Goal: Task Accomplishment & Management: Manage account settings

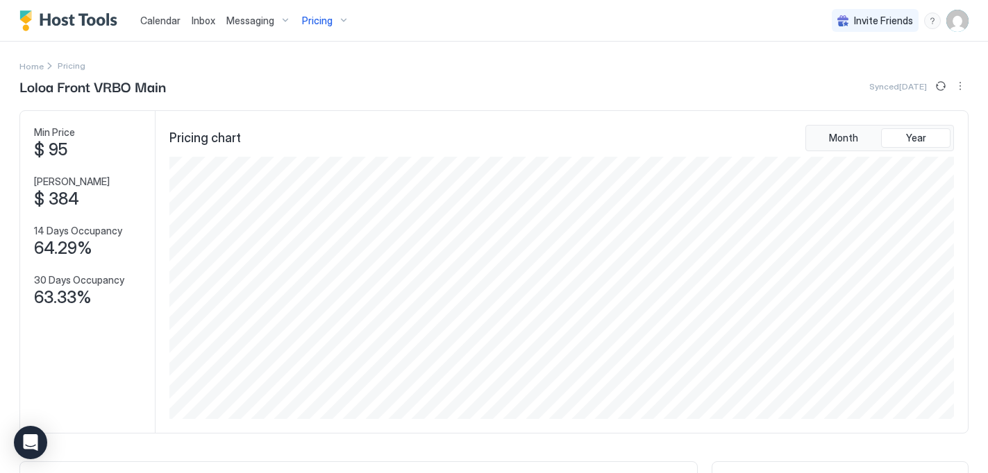
click at [318, 19] on span "Pricing" at bounding box center [317, 21] width 31 height 12
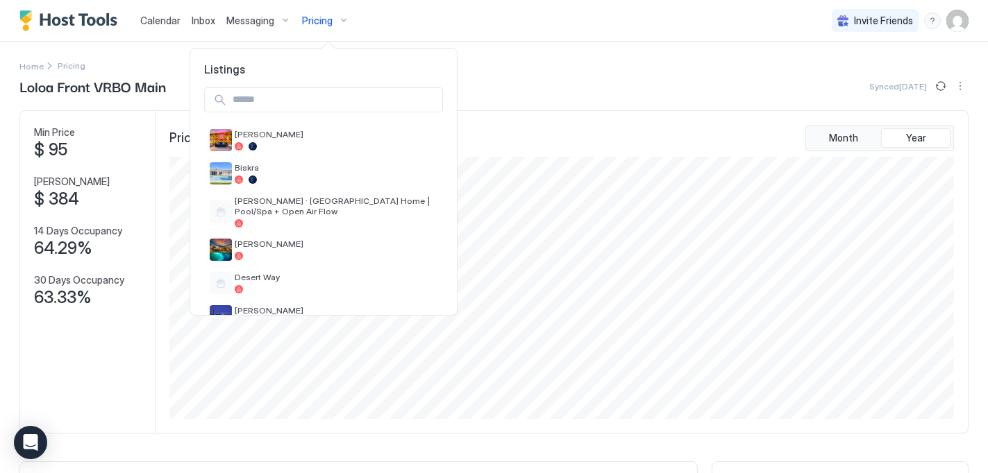
click at [321, 91] on input "Input Field" at bounding box center [334, 100] width 215 height 24
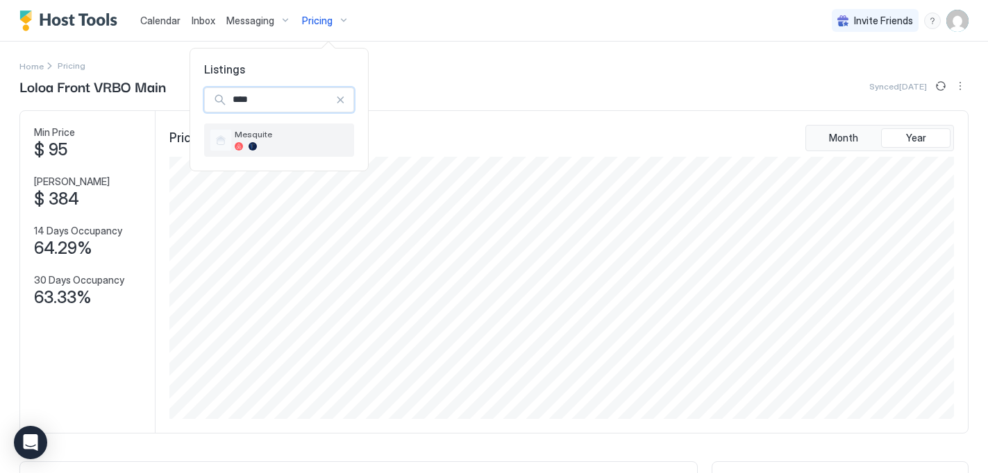
type input "****"
click at [288, 137] on span "Mesquite" at bounding box center [292, 134] width 114 height 10
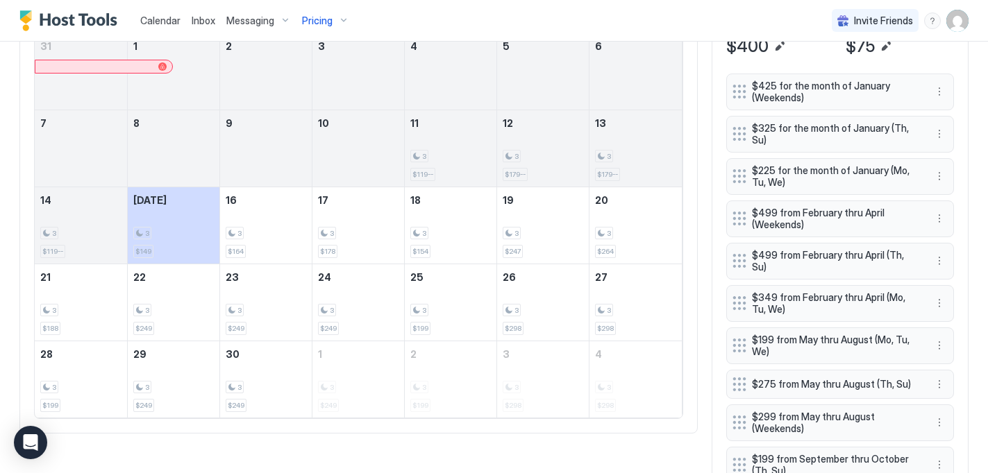
scroll to position [517, 0]
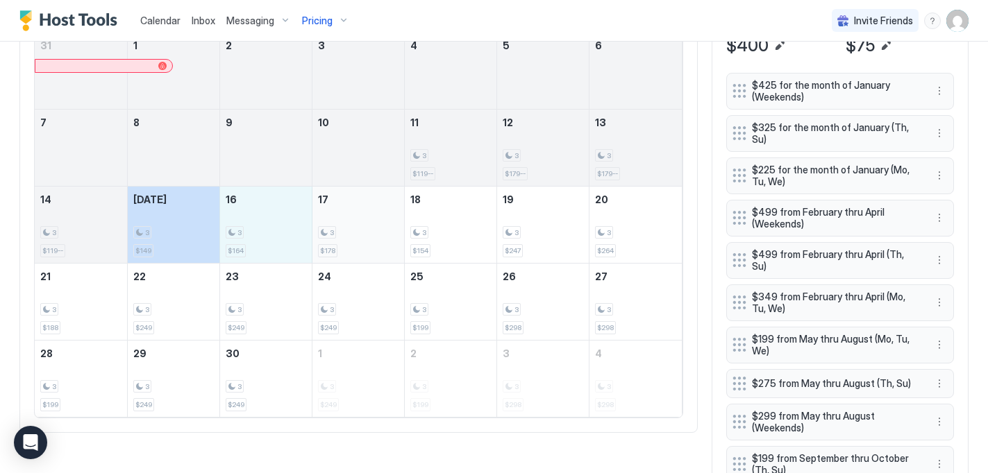
drag, startPoint x: 190, startPoint y: 227, endPoint x: 402, endPoint y: 221, distance: 211.8
click at [402, 221] on tr "14 3 $119-- [DATE] 3 $149 16 3 $164 17 3 $178 18 3 $154 19 3 $247 20 3 $264" at bounding box center [358, 224] width 647 height 77
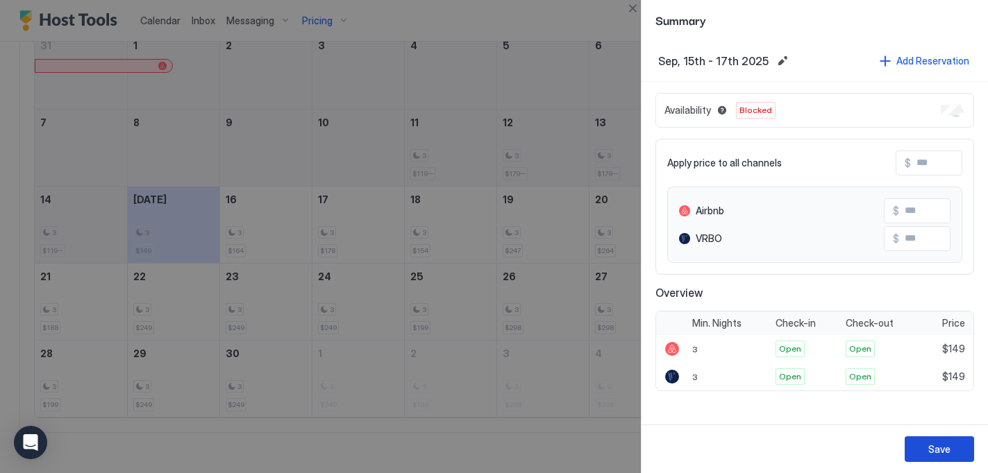
click at [933, 448] on div "Save" at bounding box center [939, 449] width 22 height 15
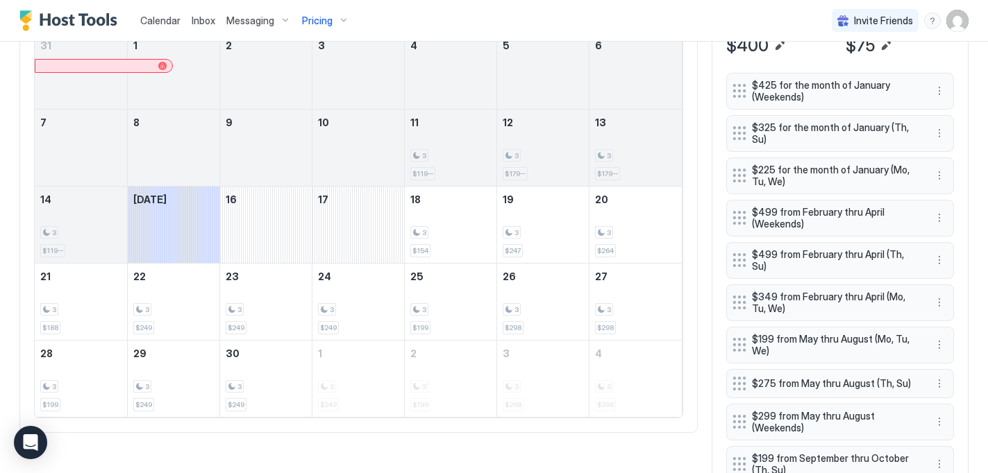
click at [326, 22] on span "Pricing" at bounding box center [317, 21] width 31 height 12
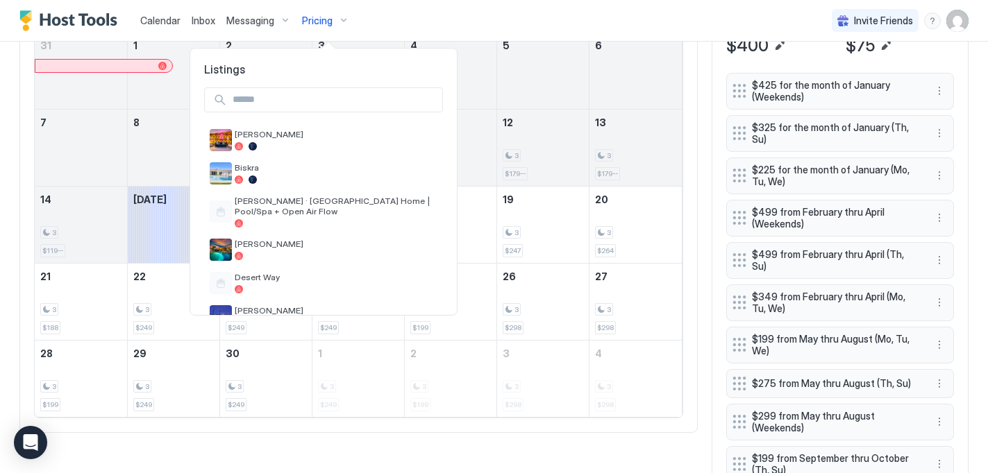
click at [336, 105] on input "Input Field" at bounding box center [334, 100] width 215 height 24
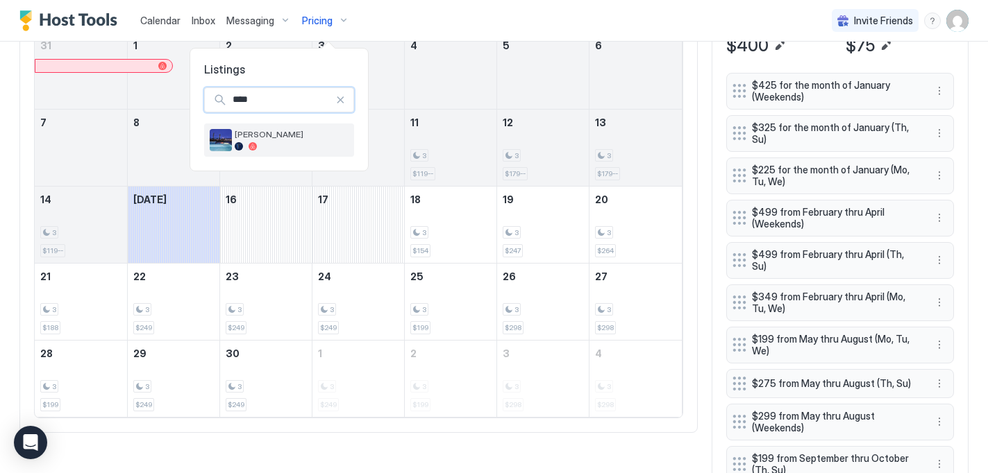
type input "****"
click at [310, 148] on div at bounding box center [292, 146] width 114 height 8
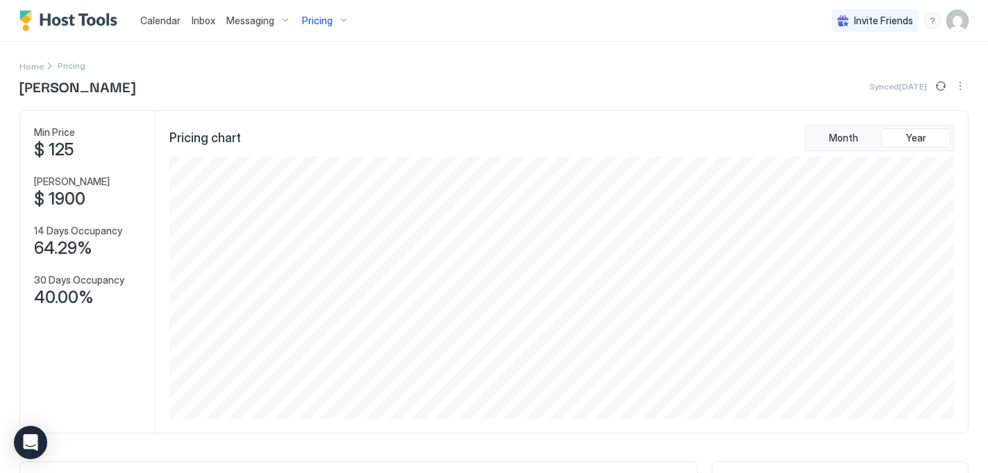
click at [316, 19] on span "Pricing" at bounding box center [317, 21] width 31 height 12
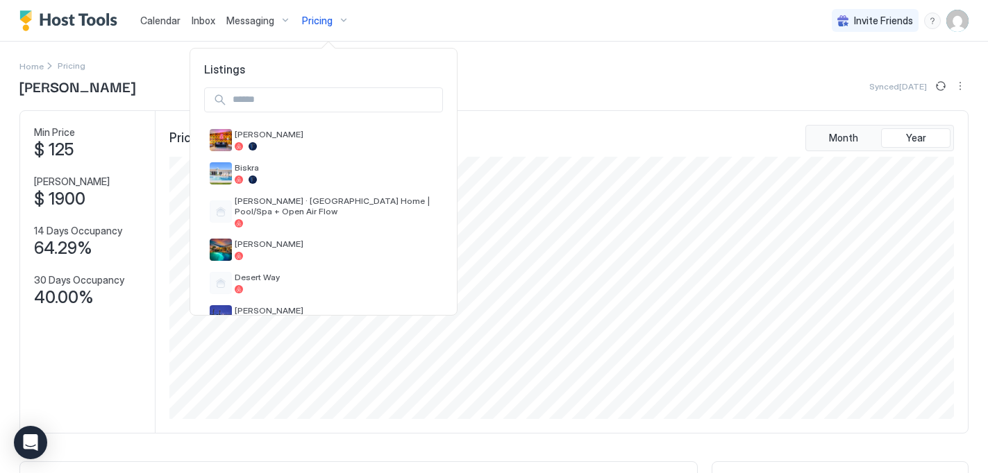
click at [316, 99] on input "Input Field" at bounding box center [334, 100] width 215 height 24
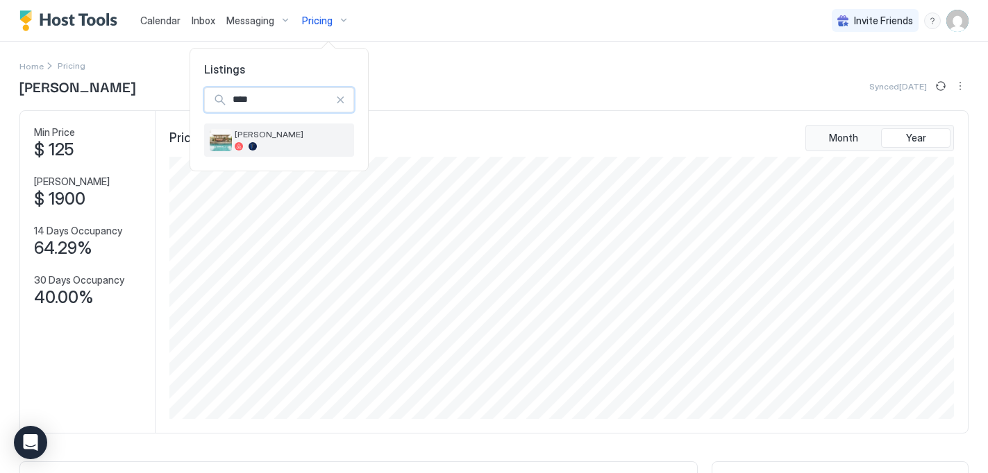
type input "****"
click at [317, 146] on div at bounding box center [292, 146] width 114 height 8
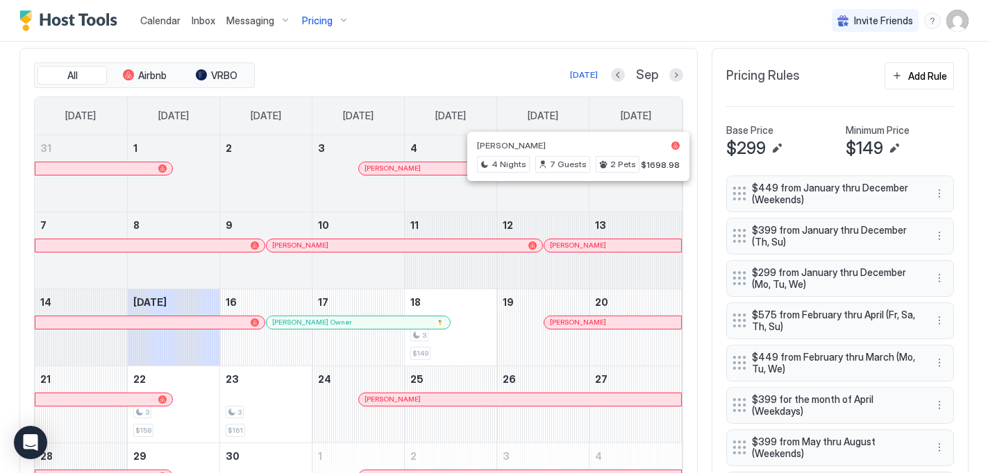
scroll to position [404, 0]
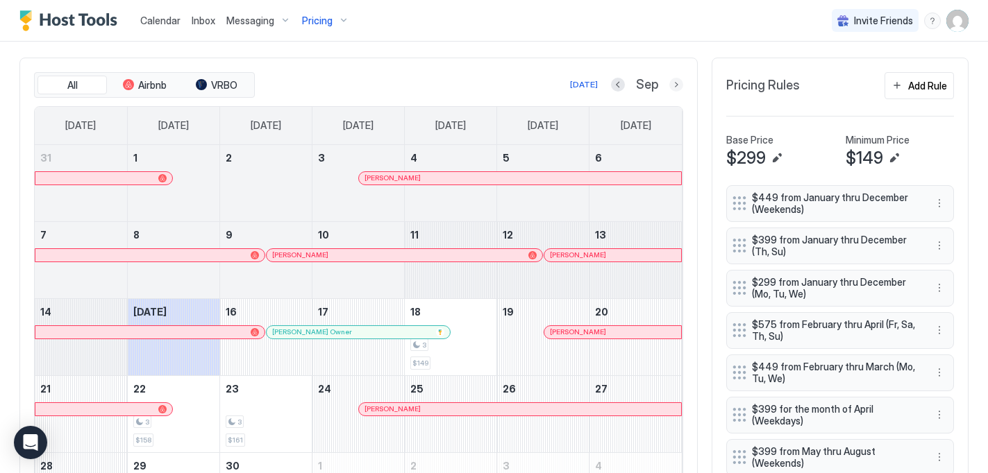
click at [676, 86] on button "Next month" at bounding box center [676, 85] width 14 height 14
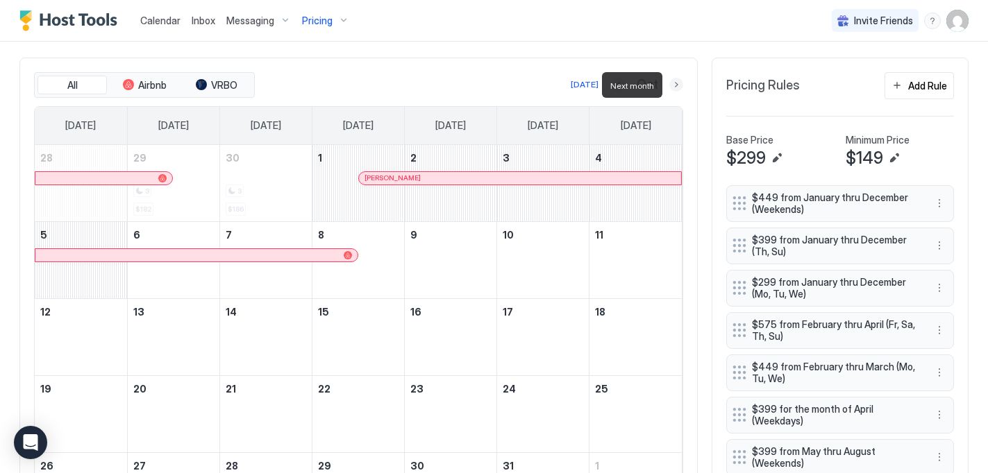
click at [676, 86] on button "Next month" at bounding box center [676, 85] width 14 height 14
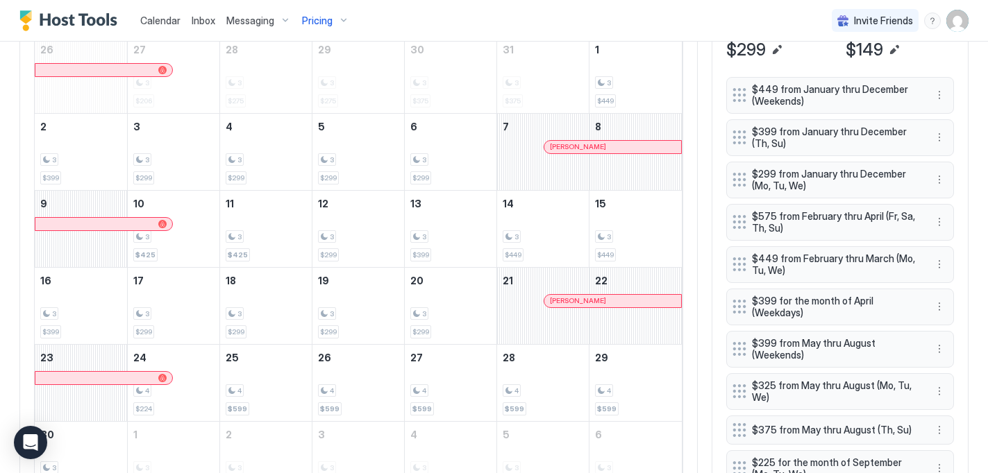
scroll to position [536, 0]
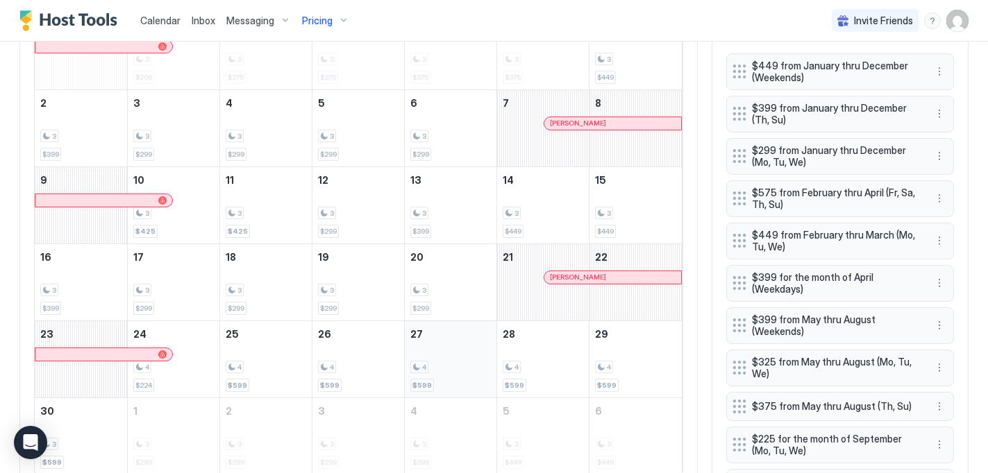
click at [463, 382] on div "4 $599" at bounding box center [450, 359] width 81 height 65
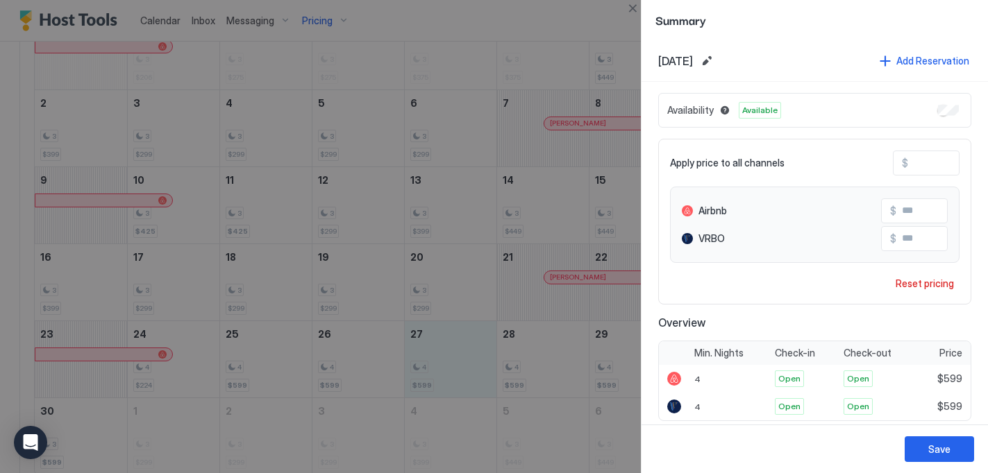
click at [573, 203] on div at bounding box center [494, 236] width 988 height 473
click at [932, 445] on div "Save" at bounding box center [939, 449] width 22 height 15
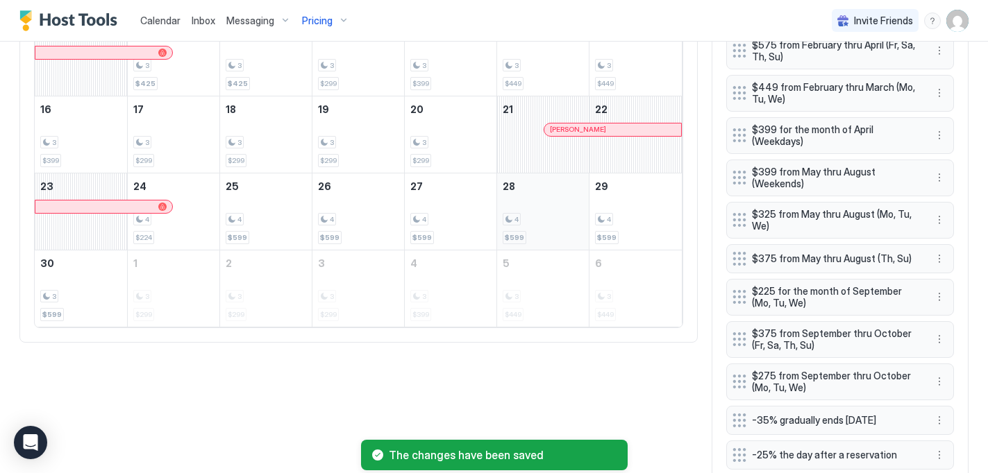
scroll to position [685, 0]
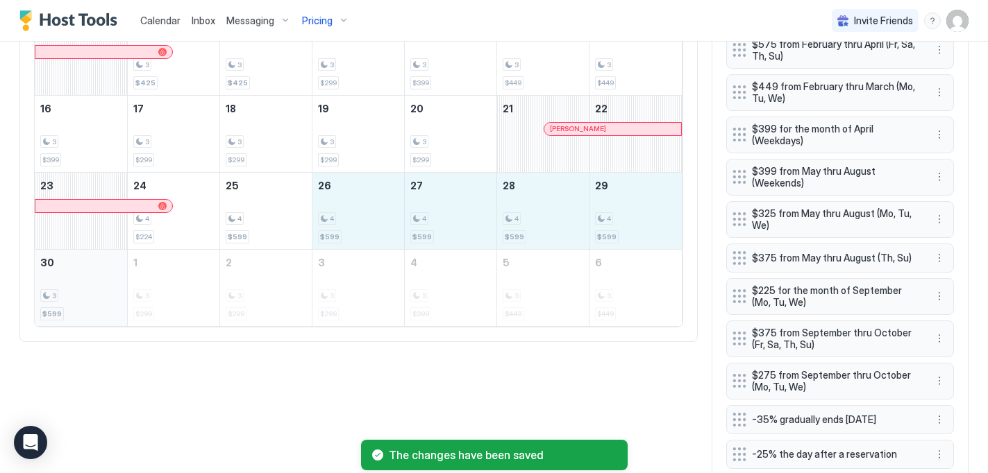
drag, startPoint x: 371, startPoint y: 219, endPoint x: 62, endPoint y: 299, distance: 319.8
click at [62, 299] on tbody "26 27 3 $206 28 3 $275 29 3 $275 30 3 $375 31 3 $375 1 3 $449 2 3 $399 3 3 $299…" at bounding box center [358, 96] width 647 height 462
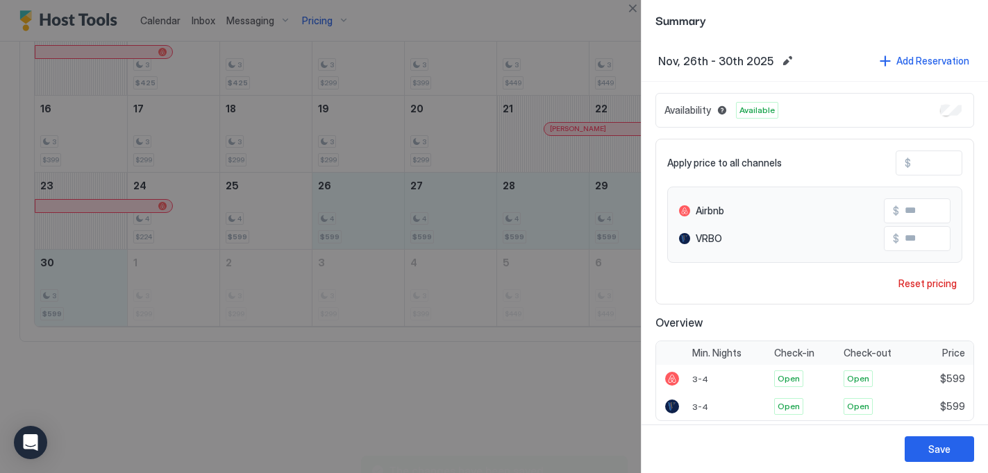
click at [937, 164] on input "***" at bounding box center [966, 163] width 111 height 24
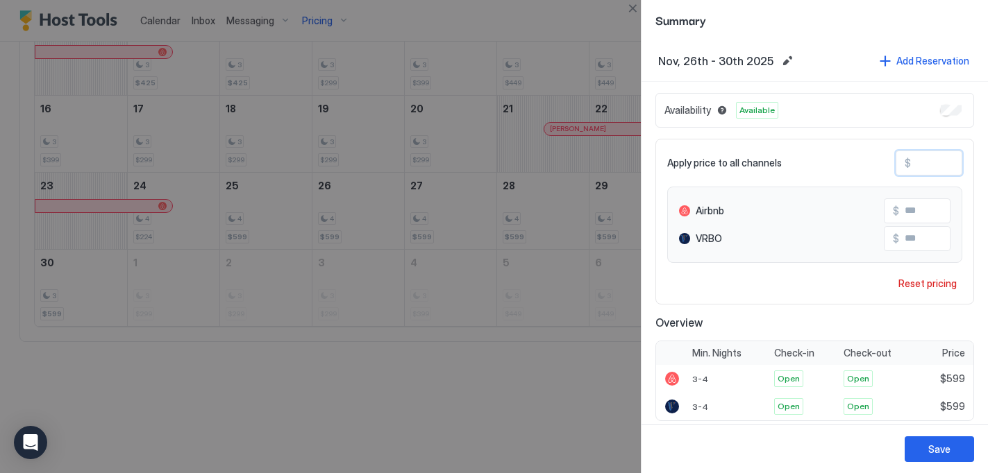
type input "**"
type input "*"
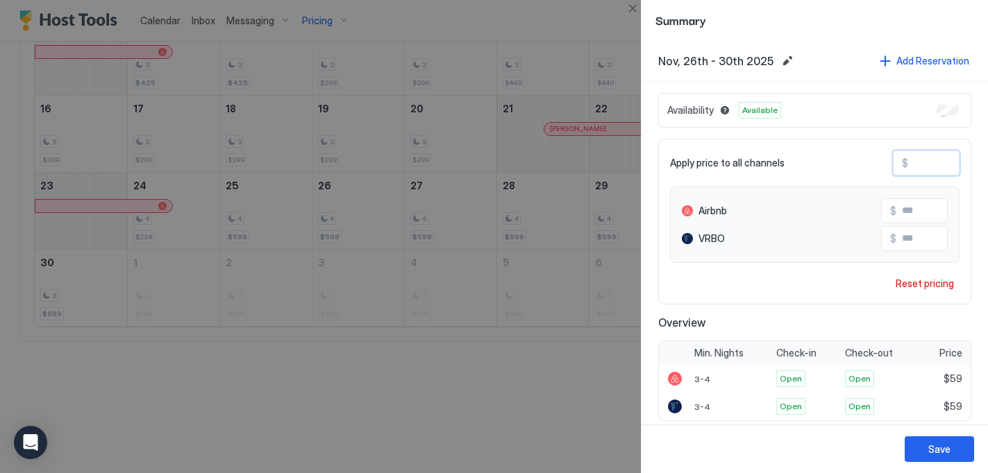
type input "*"
type input "**"
type input "***"
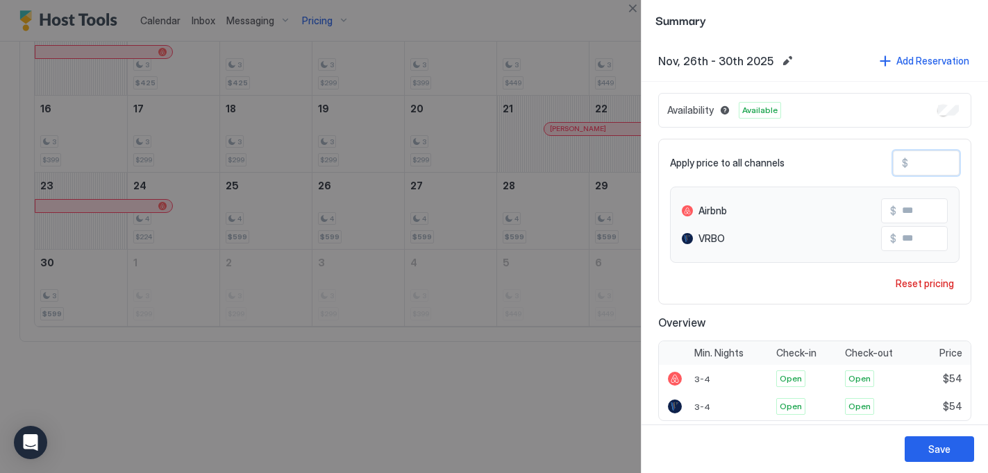
type input "***"
type input "**"
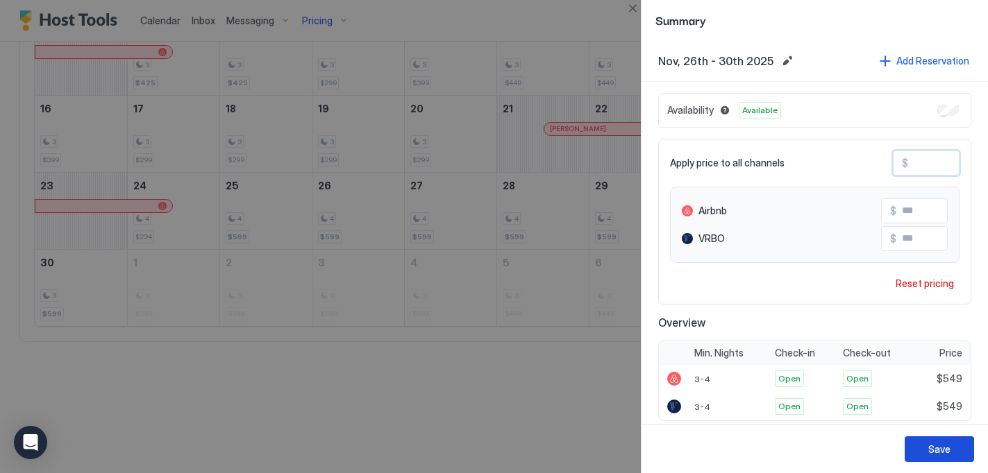
type input "*"
type input "**"
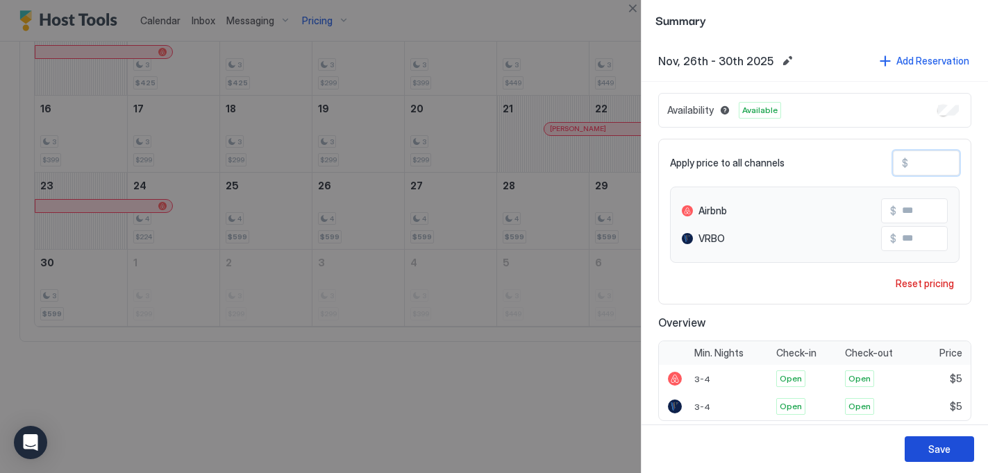
type input "**"
type input "***"
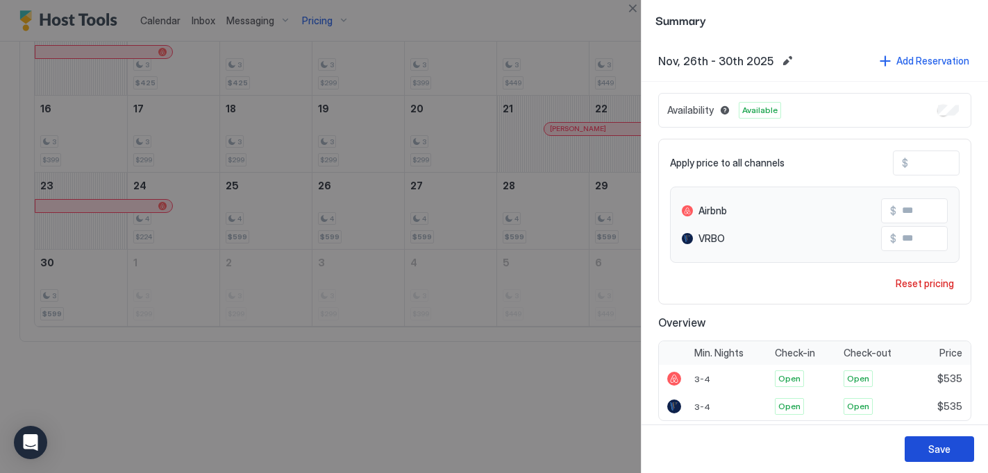
click at [950, 453] on button "Save" at bounding box center [939, 450] width 69 height 26
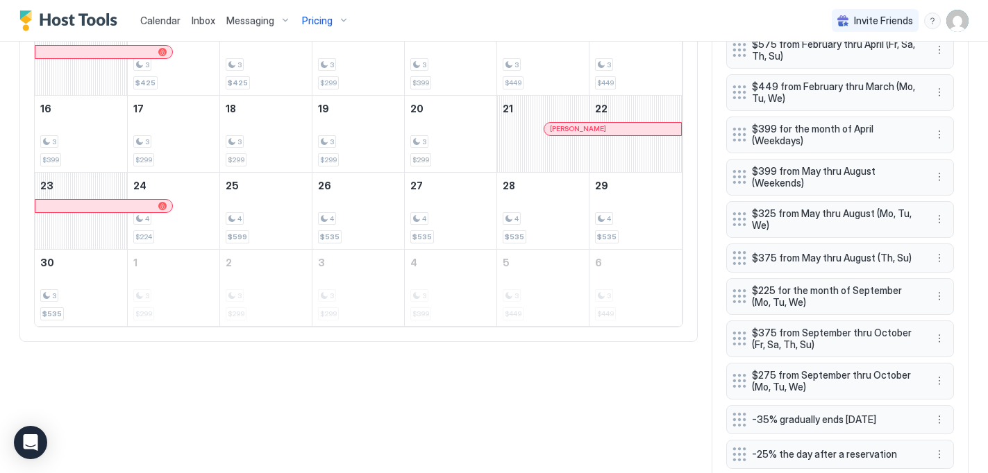
click at [327, 19] on span "Pricing" at bounding box center [317, 21] width 31 height 12
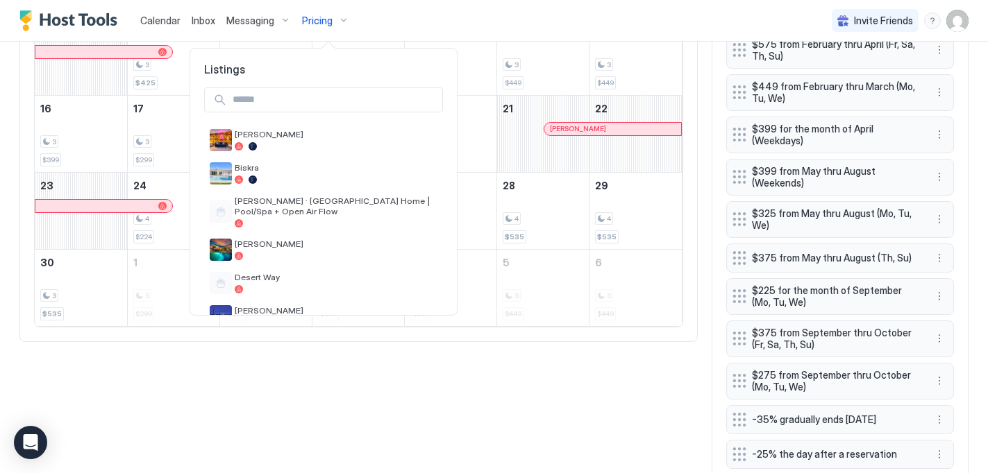
click at [298, 100] on input "Input Field" at bounding box center [334, 100] width 215 height 24
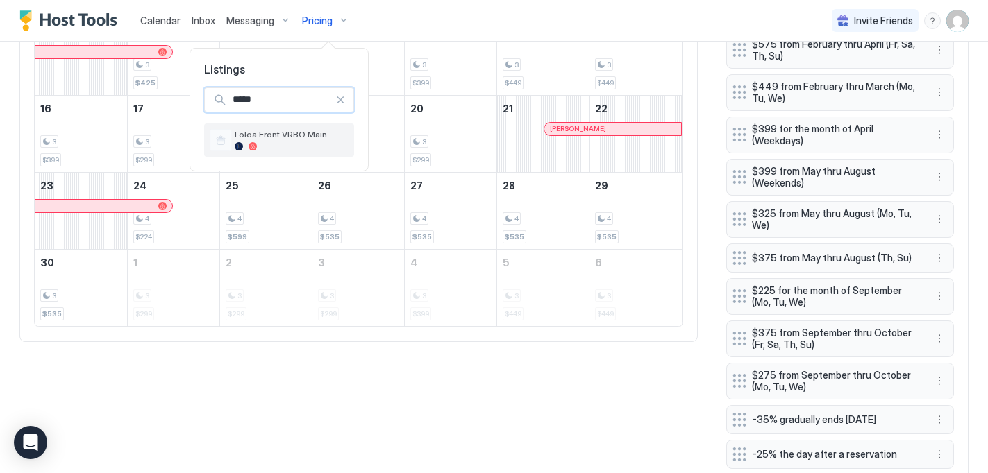
type input "*****"
click at [301, 145] on div at bounding box center [292, 146] width 114 height 8
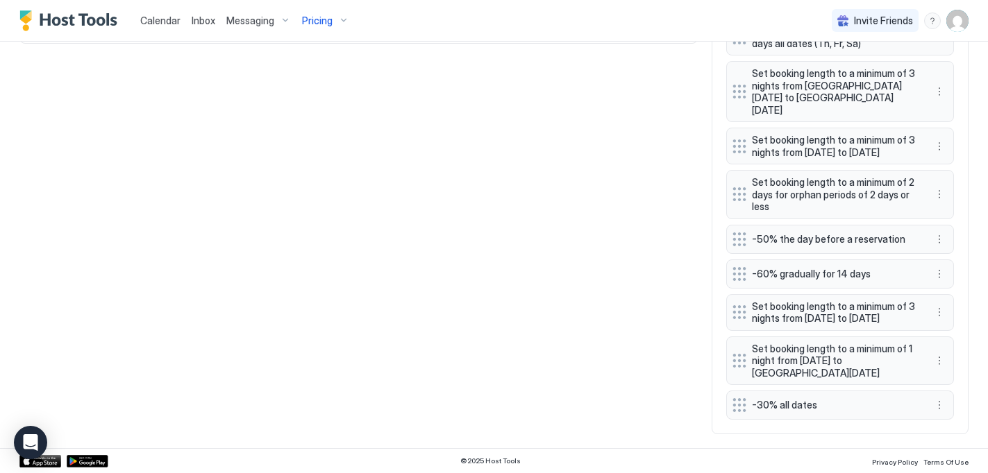
scroll to position [991, 0]
click at [941, 363] on button "More options" at bounding box center [939, 361] width 17 height 17
click at [951, 420] on div "Delete" at bounding box center [957, 424] width 41 height 10
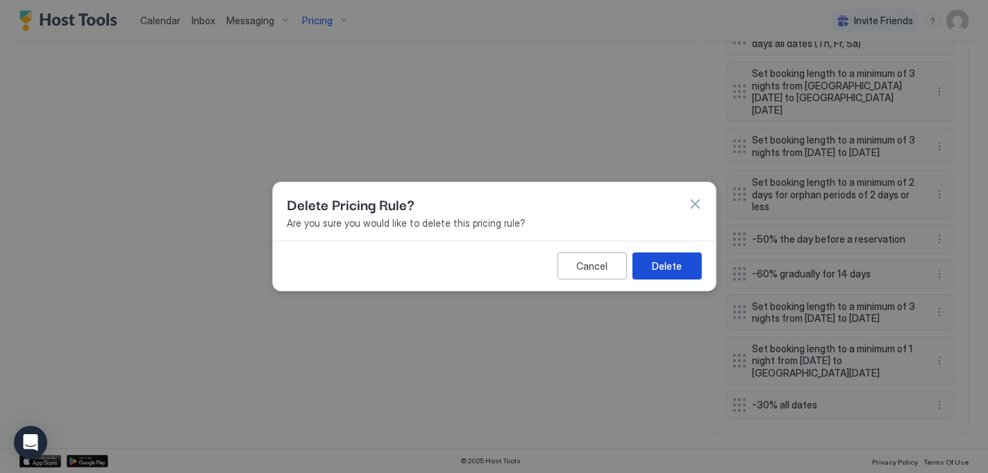
click at [680, 266] on div "Delete" at bounding box center [667, 266] width 30 height 15
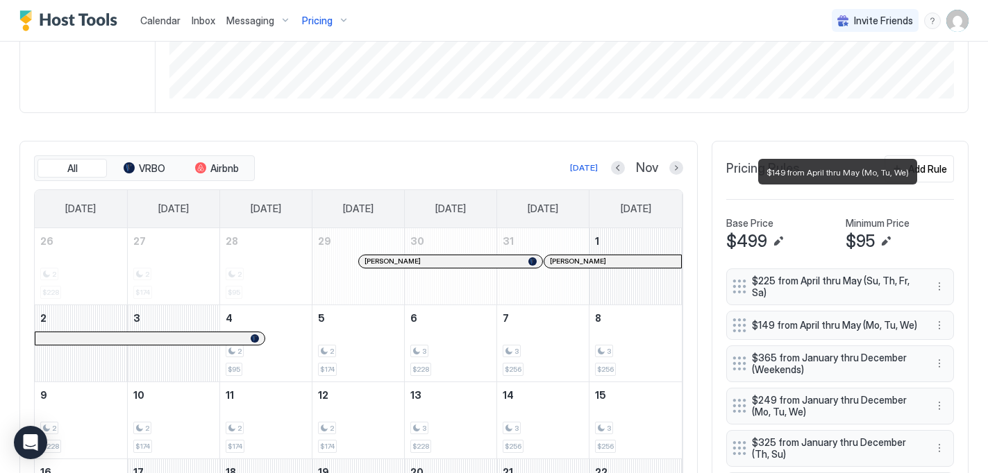
scroll to position [316, 0]
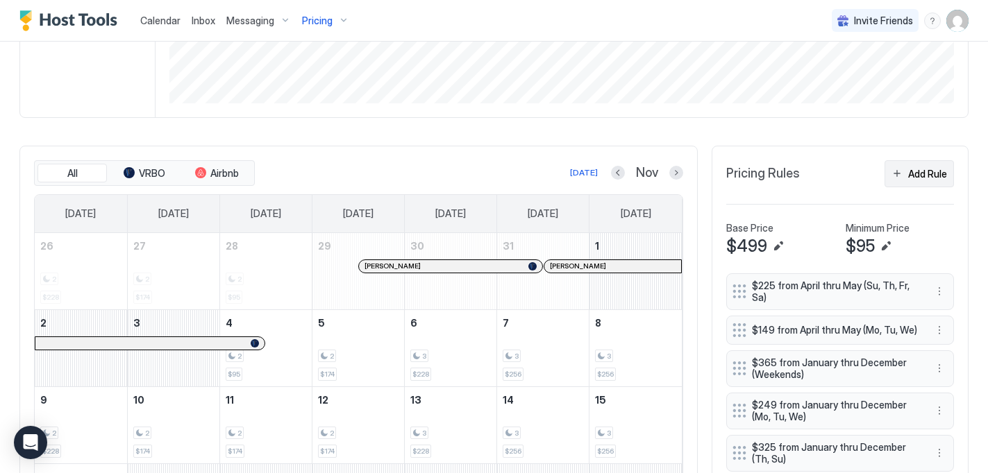
click at [911, 172] on div "Add Rule" at bounding box center [927, 174] width 39 height 15
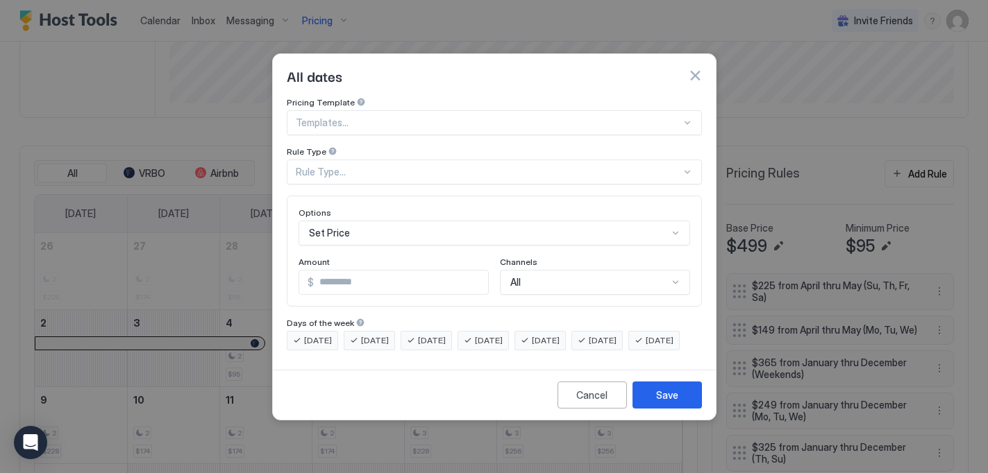
click at [360, 166] on div "Rule Type..." at bounding box center [488, 172] width 385 height 12
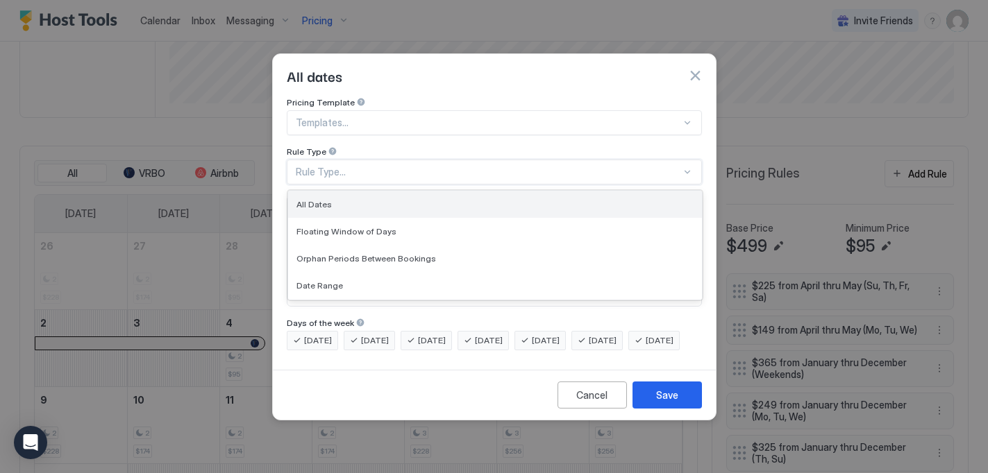
click at [355, 199] on div "All Dates" at bounding box center [494, 204] width 397 height 10
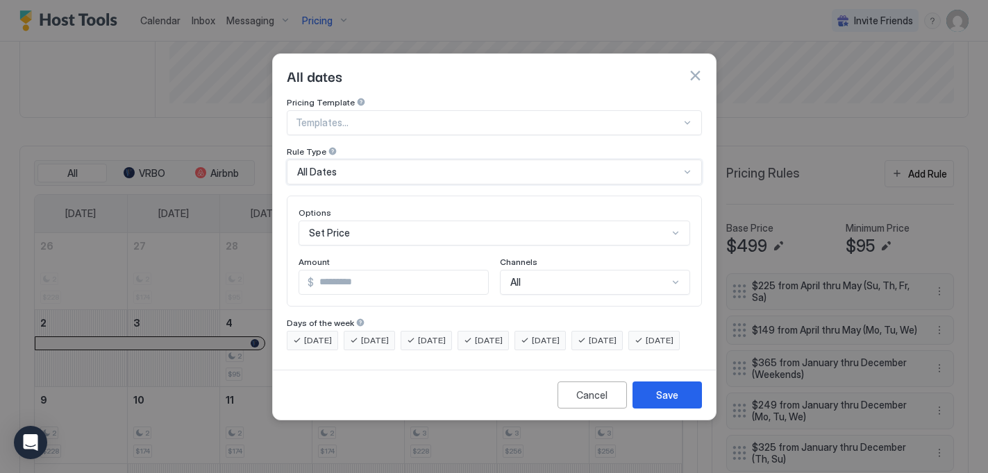
click at [349, 221] on div "Set Price" at bounding box center [495, 233] width 392 height 25
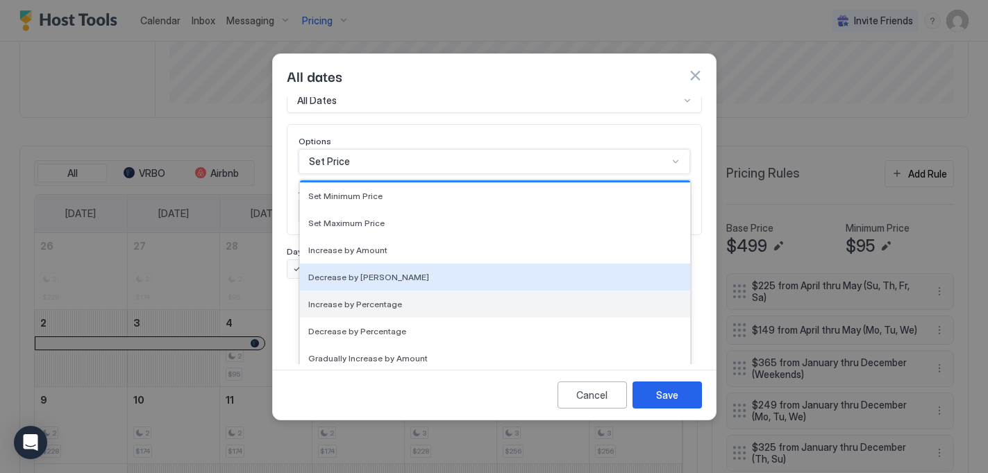
scroll to position [26, 0]
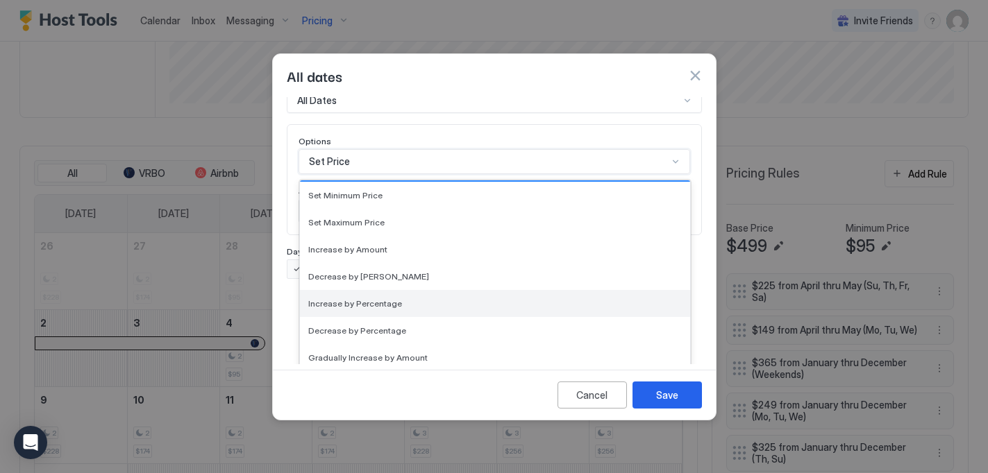
click at [377, 299] on span "Increase by Percentage" at bounding box center [355, 304] width 94 height 10
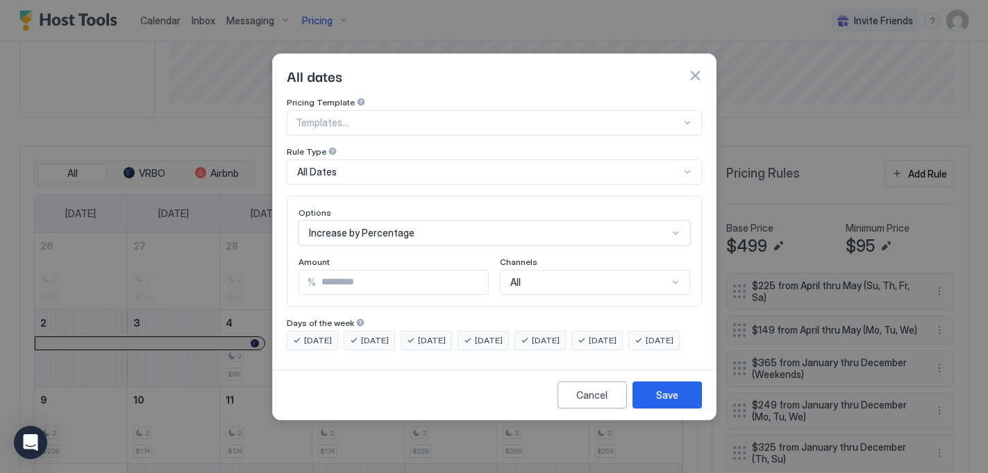
scroll to position [316, 0]
click at [339, 271] on input "*" at bounding box center [402, 283] width 172 height 24
type input "*"
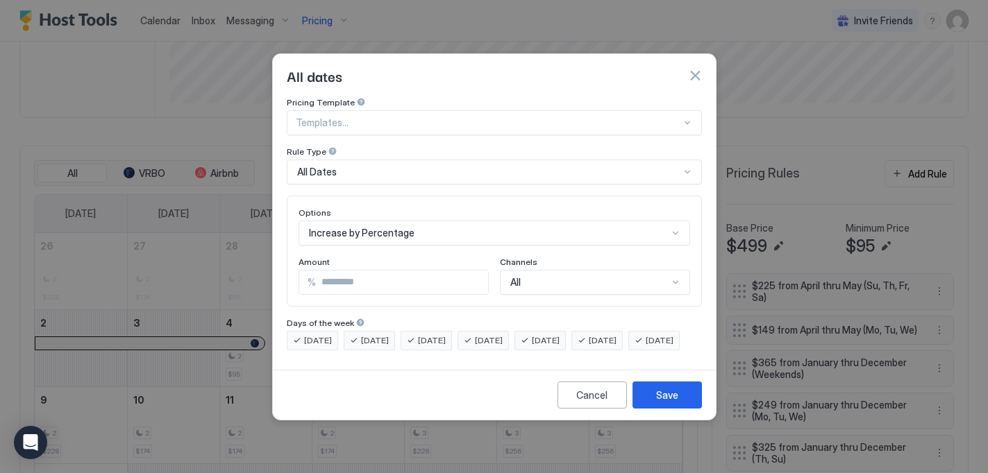
click at [426, 380] on div "All dates Pricing Template Templates... Rule Type All Dates Options Increase by…" at bounding box center [494, 236] width 444 height 367
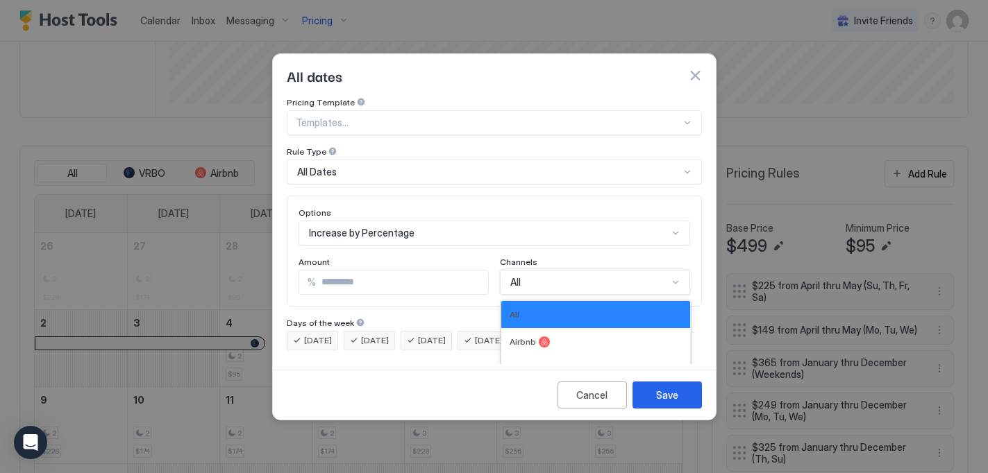
click at [551, 270] on div "All, 1 of 4. 4 results available. Use Up and Down to choose options, press Ente…" at bounding box center [595, 282] width 190 height 25
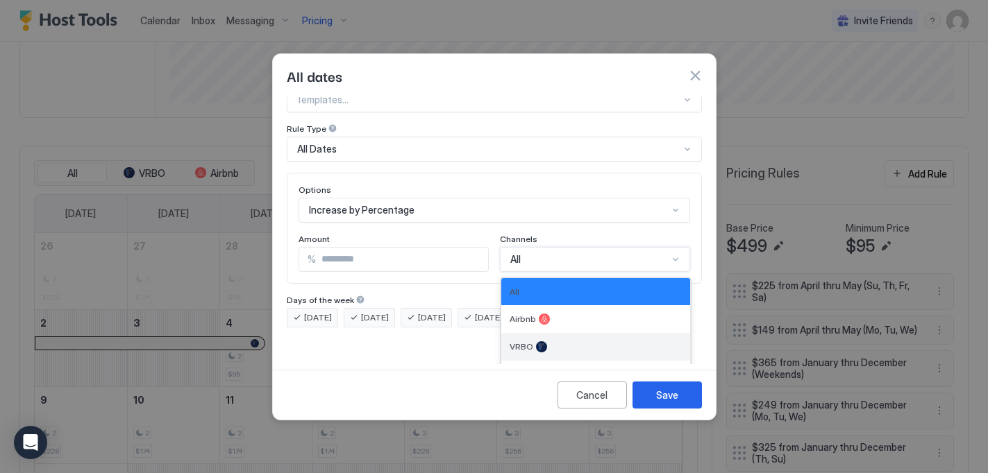
click at [548, 342] on div "VRBO" at bounding box center [596, 347] width 172 height 11
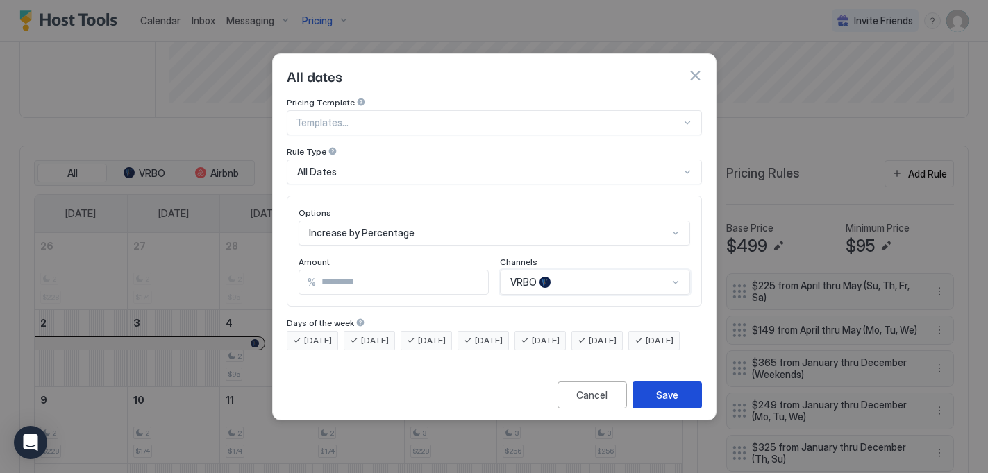
click at [678, 409] on button "Save" at bounding box center [666, 395] width 69 height 27
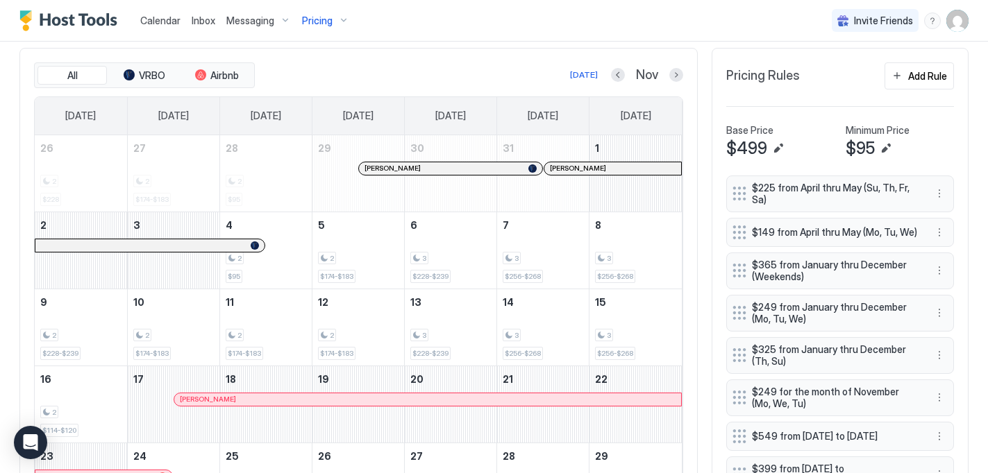
scroll to position [408, 0]
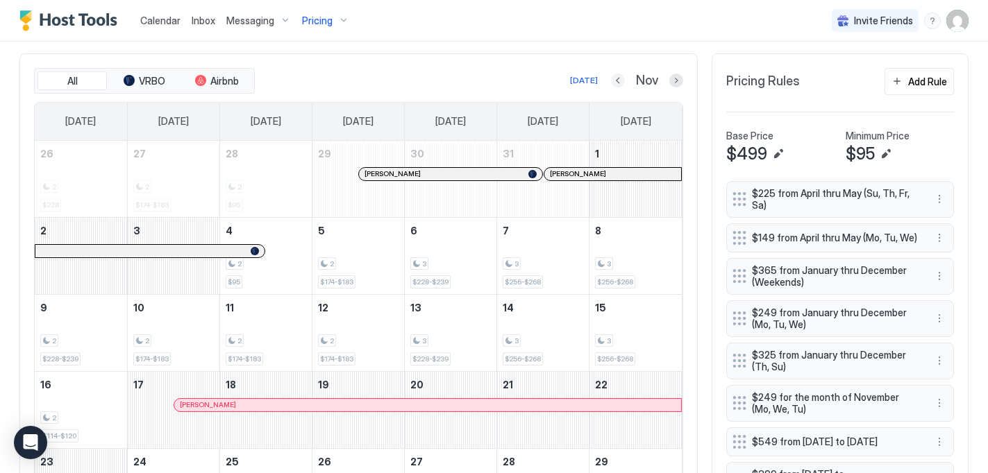
click at [618, 78] on button "Previous month" at bounding box center [618, 81] width 14 height 14
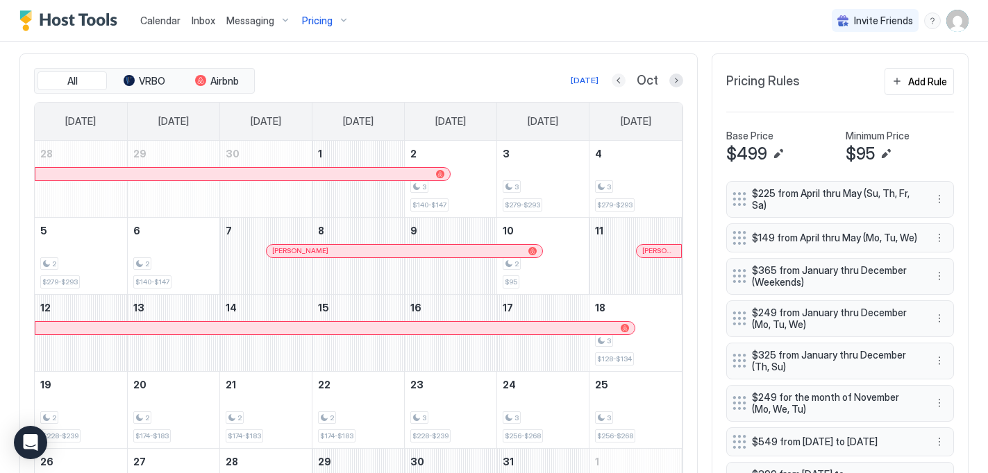
click at [623, 81] on button "Previous month" at bounding box center [619, 81] width 14 height 14
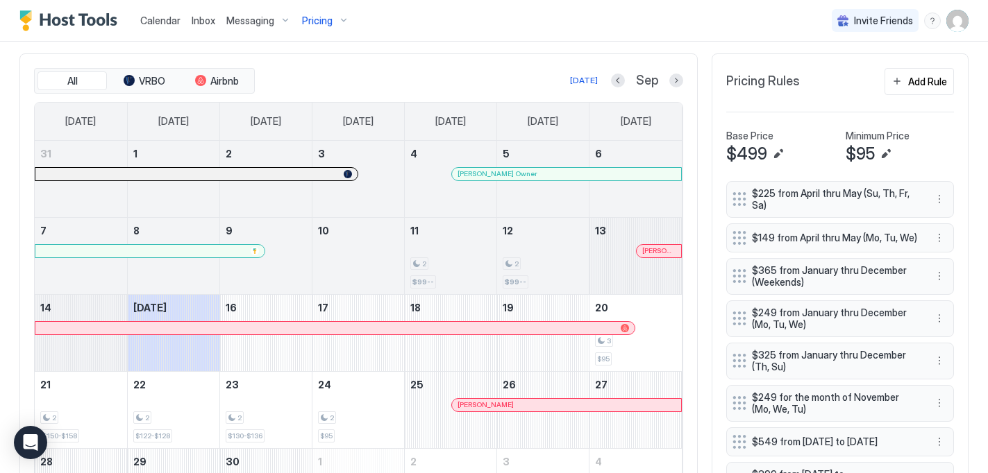
click at [330, 25] on div "Pricing" at bounding box center [325, 21] width 58 height 24
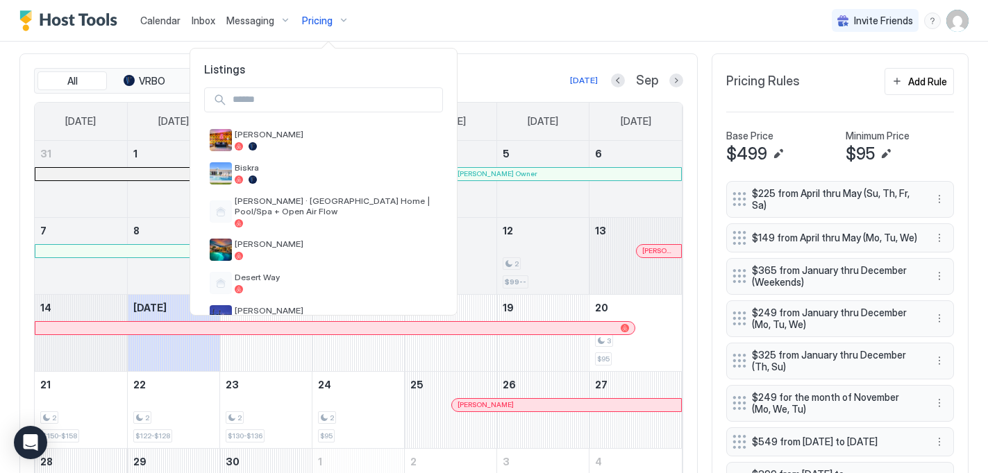
click at [307, 105] on input "Input Field" at bounding box center [334, 100] width 215 height 24
click at [279, 137] on span "[PERSON_NAME]" at bounding box center [336, 134] width 203 height 10
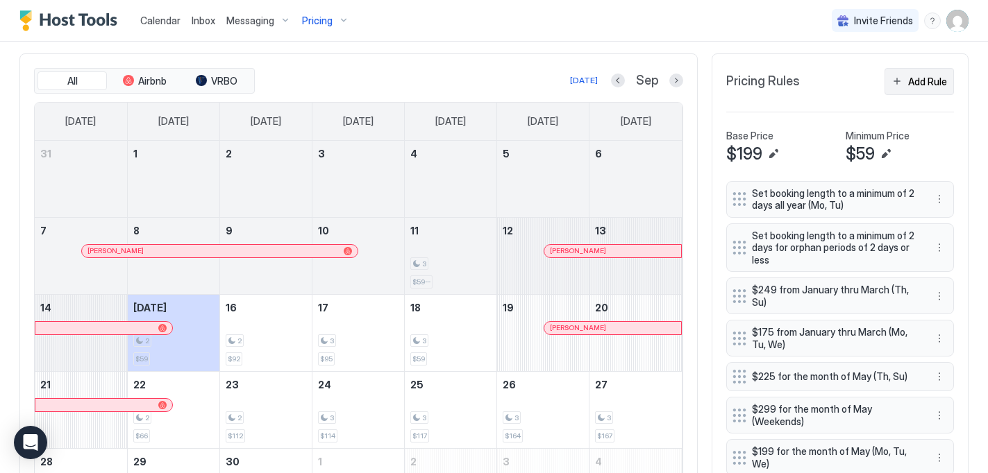
click at [936, 78] on div "Add Rule" at bounding box center [927, 81] width 39 height 15
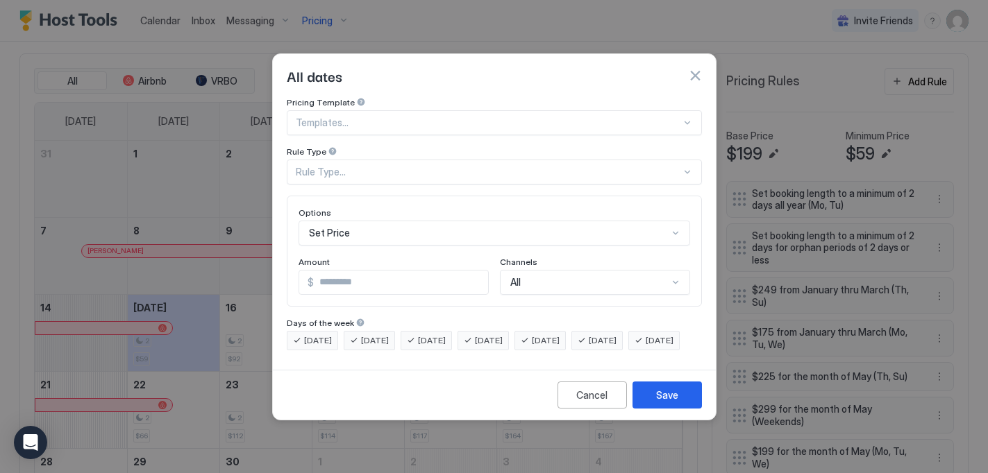
click at [467, 160] on div "Rule Type..." at bounding box center [494, 172] width 415 height 25
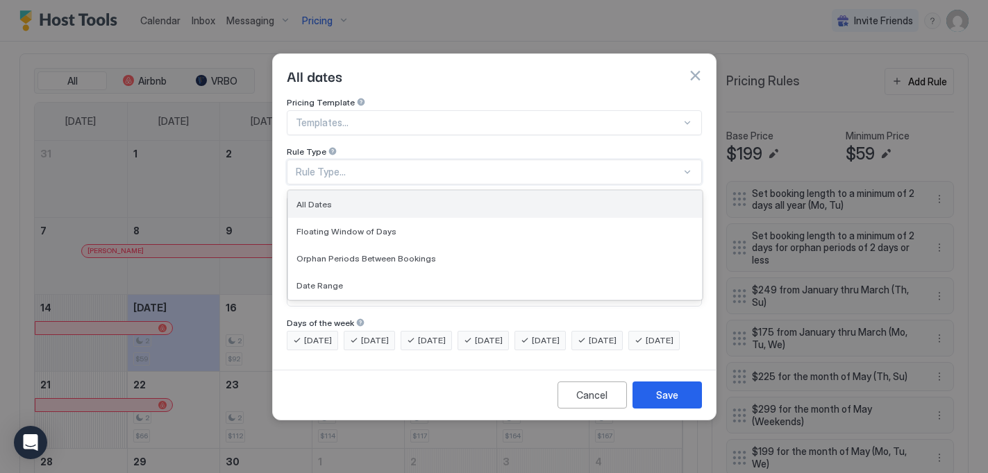
click at [391, 203] on div "All Dates" at bounding box center [495, 204] width 414 height 27
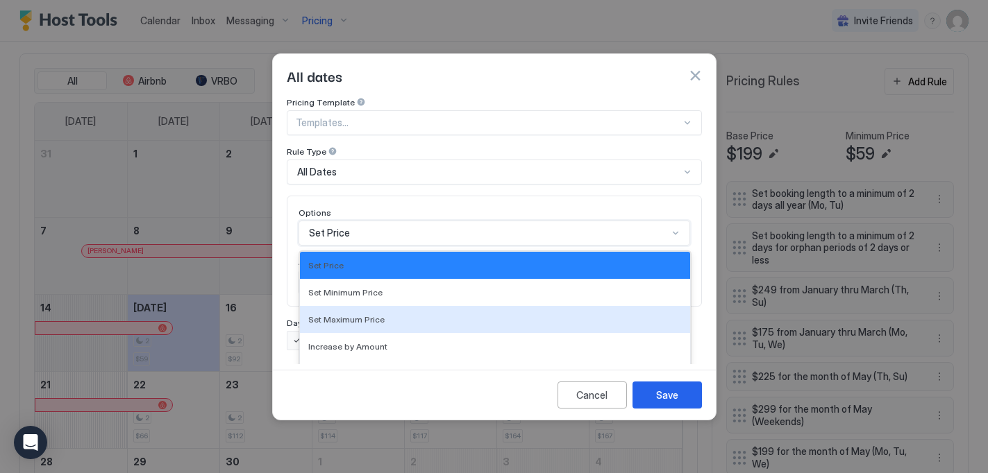
click at [340, 227] on div "Set Maximum Price, 3 of 17. 17 results available. Use Up and Down to choose opt…" at bounding box center [495, 233] width 392 height 25
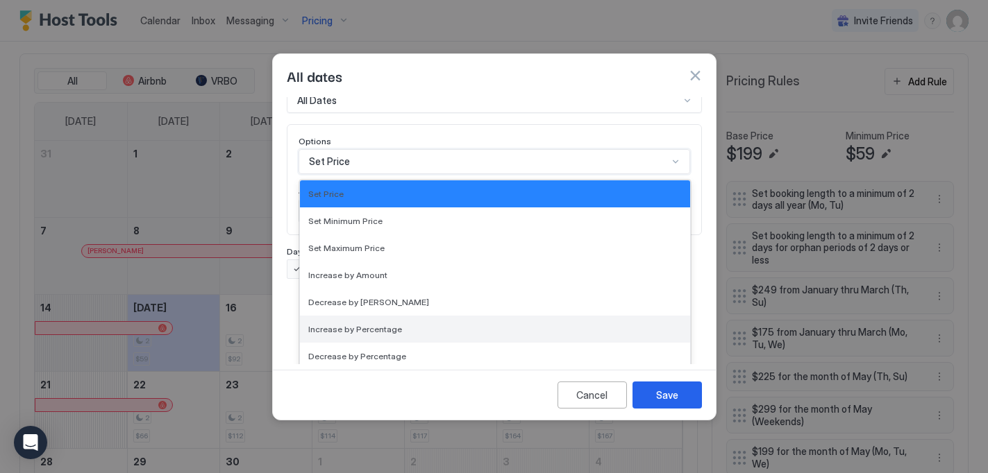
click at [389, 324] on span "Increase by Percentage" at bounding box center [355, 329] width 94 height 10
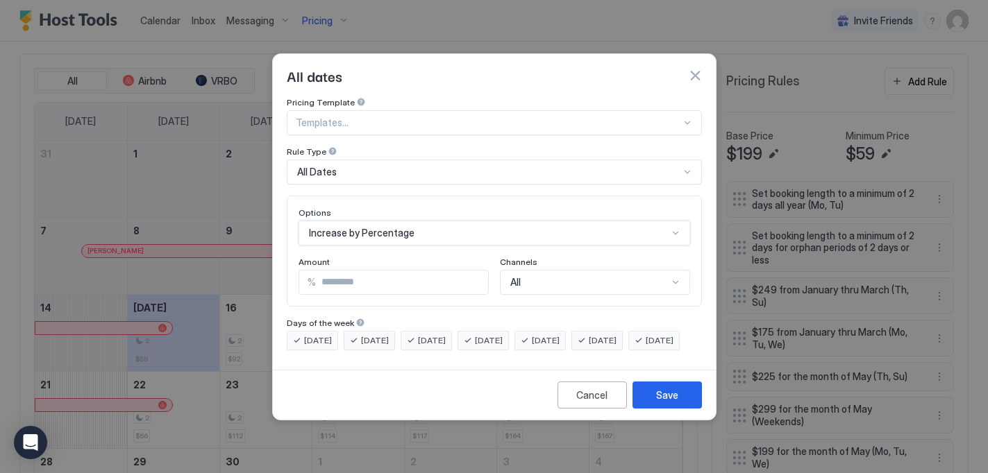
click at [369, 271] on input "*" at bounding box center [402, 283] width 172 height 24
type input "**"
click at [667, 403] on div "Save" at bounding box center [667, 395] width 22 height 15
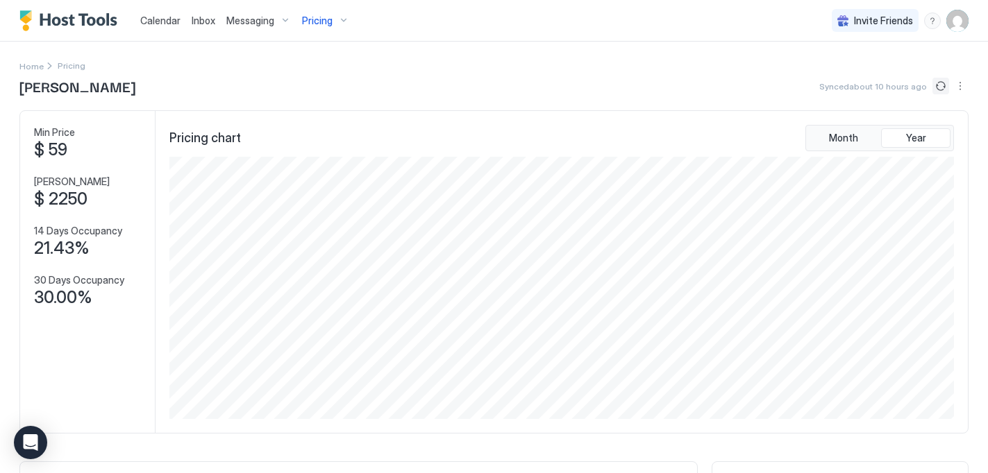
click at [934, 87] on button "Sync prices" at bounding box center [940, 86] width 17 height 17
click at [323, 21] on span "Pricing" at bounding box center [317, 21] width 31 height 12
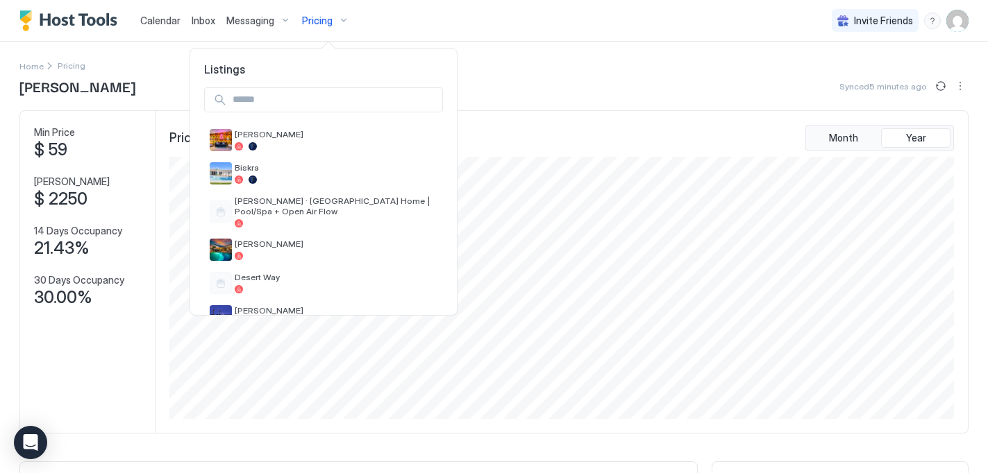
click at [315, 105] on input "Input Field" at bounding box center [334, 100] width 215 height 24
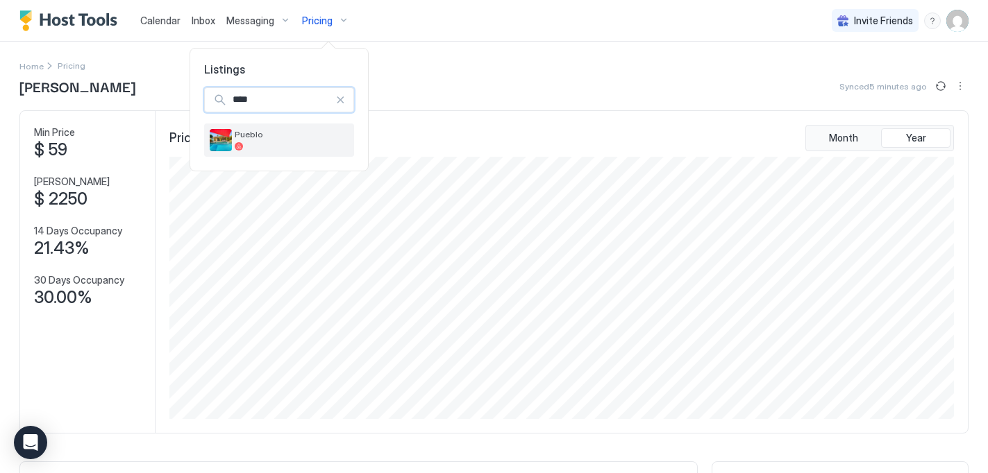
type input "****"
click at [287, 147] on div at bounding box center [292, 146] width 114 height 8
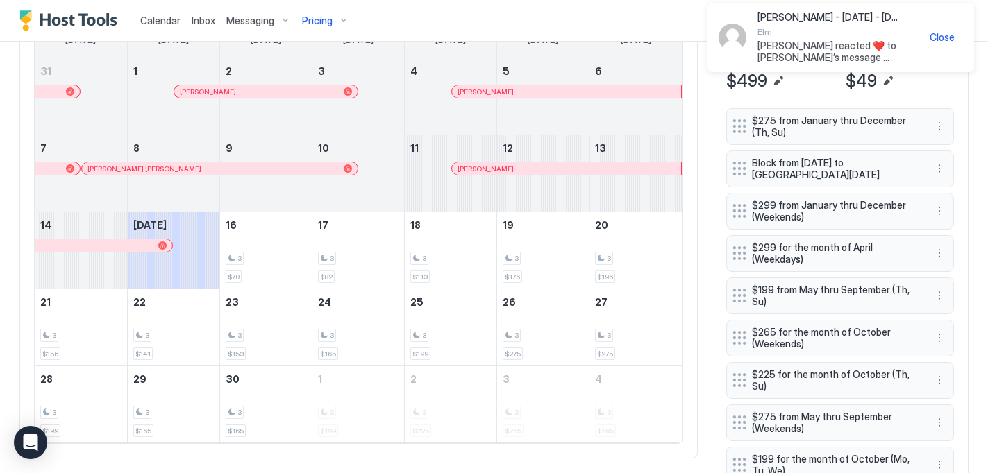
scroll to position [481, 0]
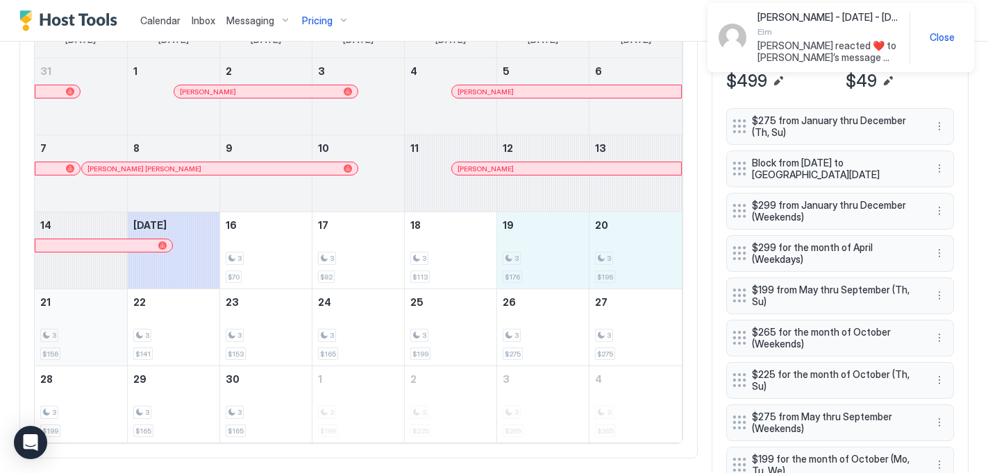
drag, startPoint x: 519, startPoint y: 237, endPoint x: 102, endPoint y: 351, distance: 431.6
click at [102, 351] on tbody "31 1 [PERSON_NAME] 2 3 4 [PERSON_NAME] 5 6 7 [PERSON_NAME] [PERSON_NAME] 8 9 10…" at bounding box center [358, 250] width 647 height 385
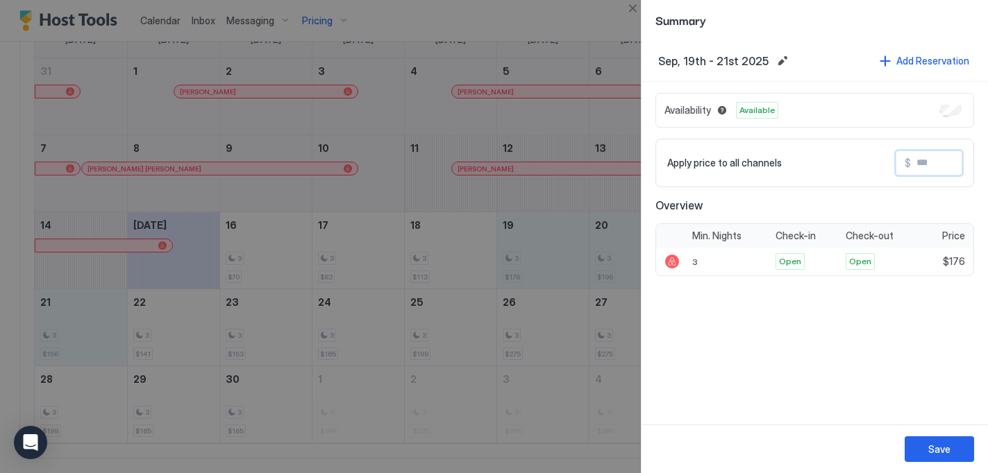
click at [927, 164] on input "Input Field" at bounding box center [966, 163] width 111 height 24
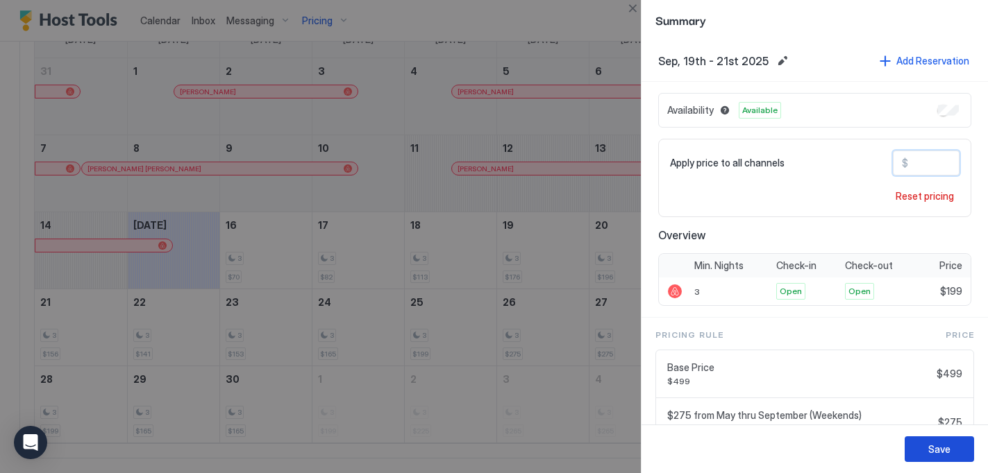
type input "***"
click at [952, 448] on button "Save" at bounding box center [939, 450] width 69 height 26
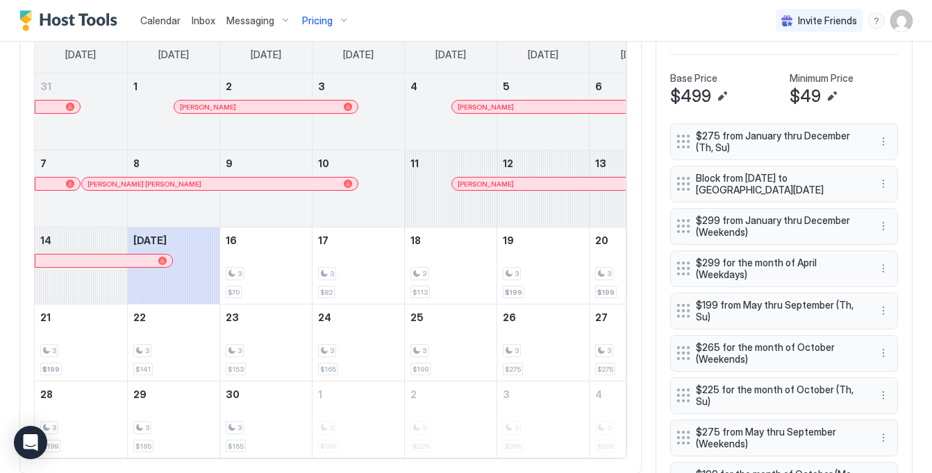
scroll to position [447, 0]
